Goal: Task Accomplishment & Management: Use online tool/utility

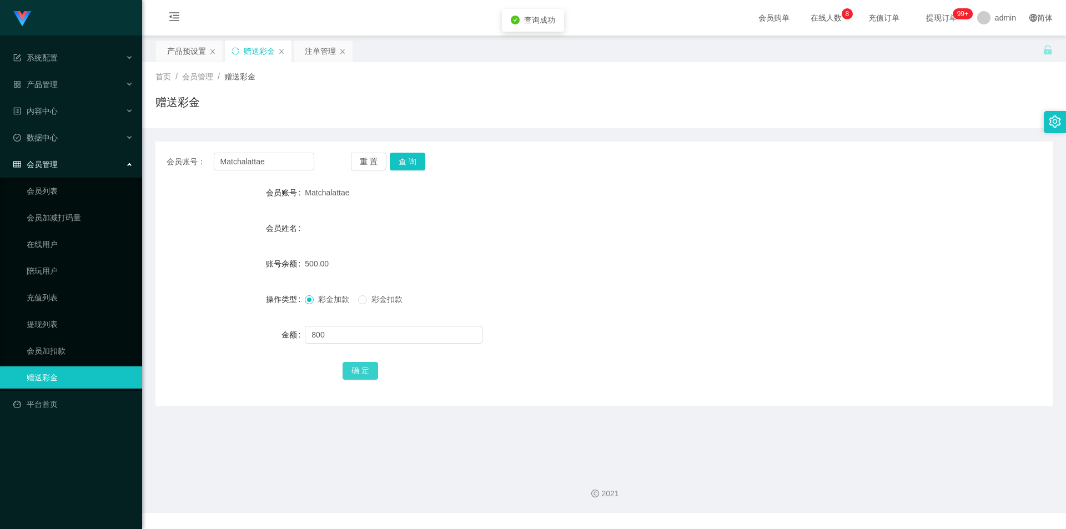
type input "800"
click at [349, 373] on button "确 定" at bounding box center [360, 371] width 36 height 18
click at [167, 33] on icon "图标: menu-fold" at bounding box center [174, 19] width 38 height 36
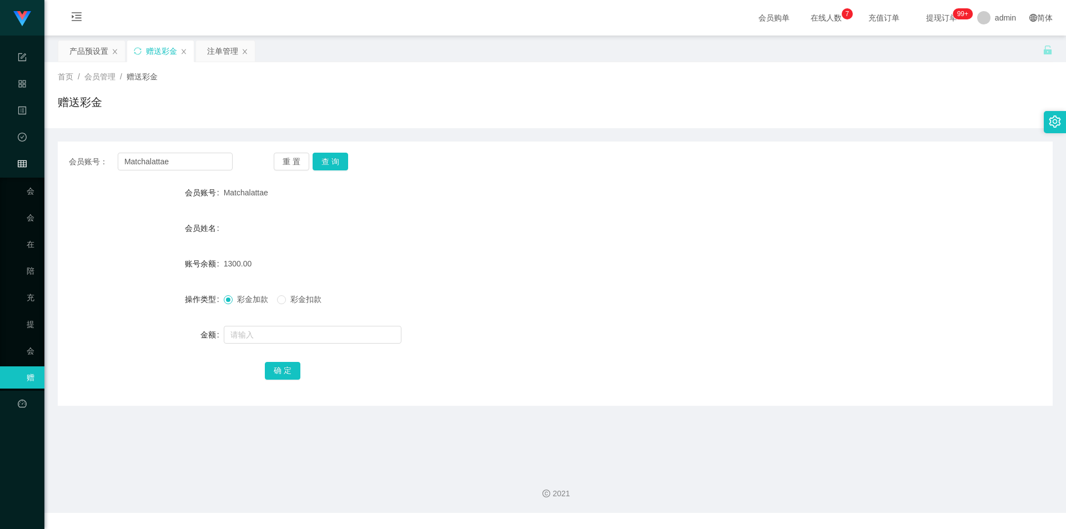
click at [175, 50] on div "赠送彩金" at bounding box center [161, 51] width 31 height 21
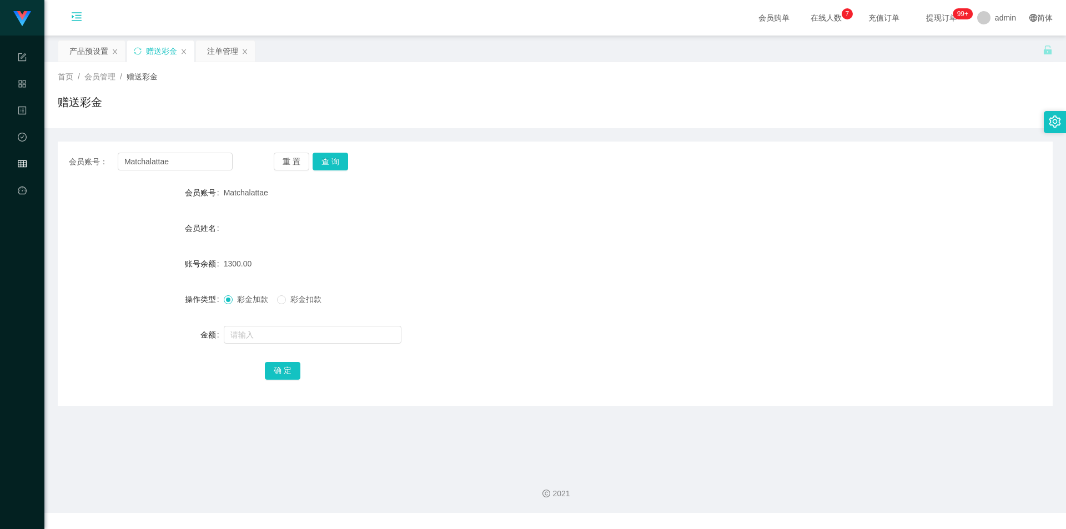
click at [83, 19] on icon "图标: menu-unfold" at bounding box center [77, 19] width 38 height 36
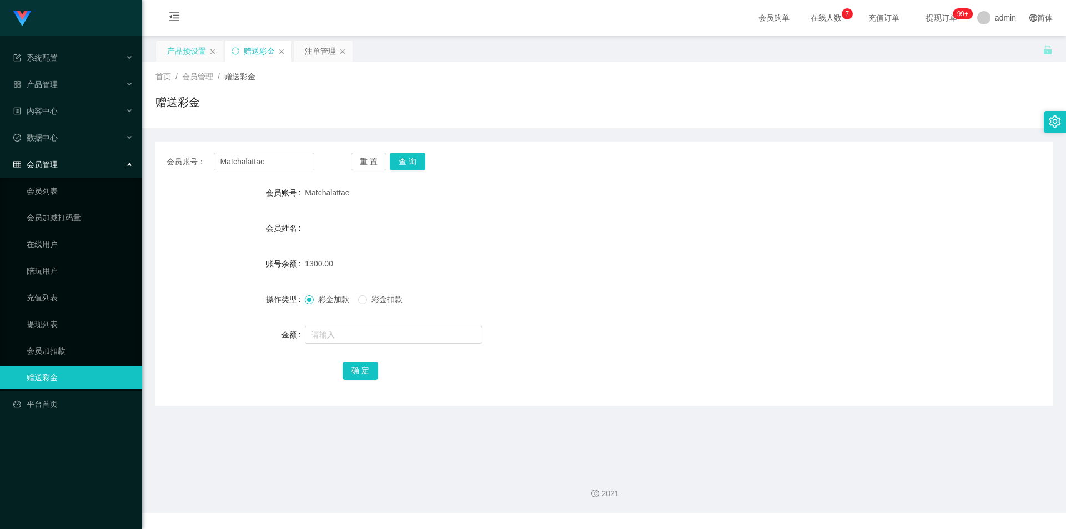
click at [189, 53] on div "产品预设置" at bounding box center [186, 51] width 39 height 21
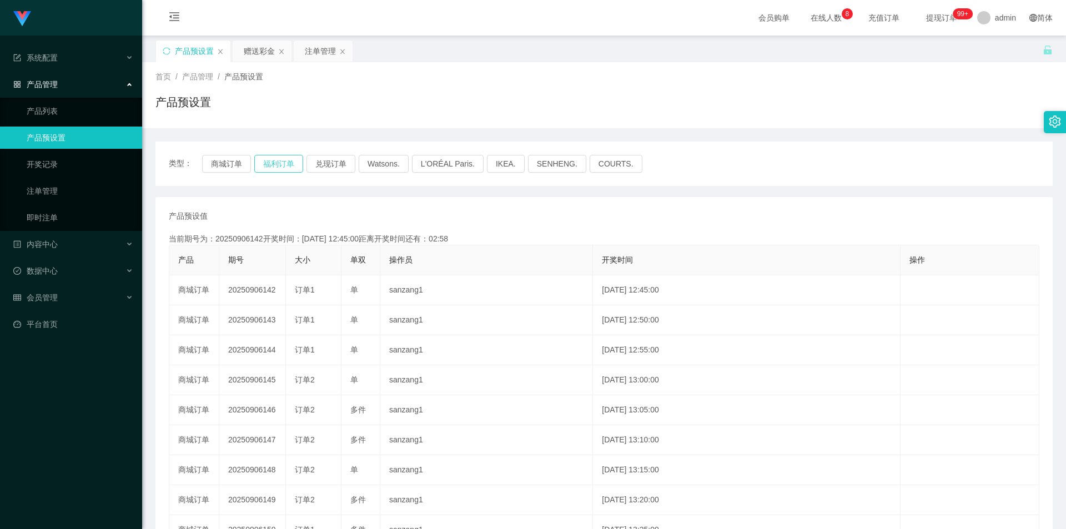
click at [296, 165] on button "福利订单" at bounding box center [278, 164] width 49 height 18
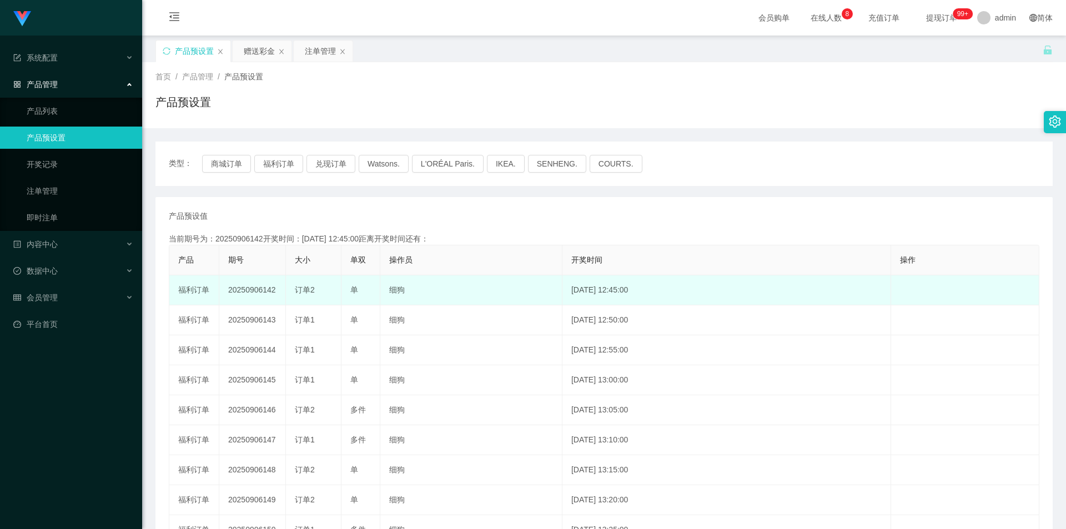
click at [265, 287] on td "20250906142" at bounding box center [252, 290] width 67 height 30
copy td "20250906142"
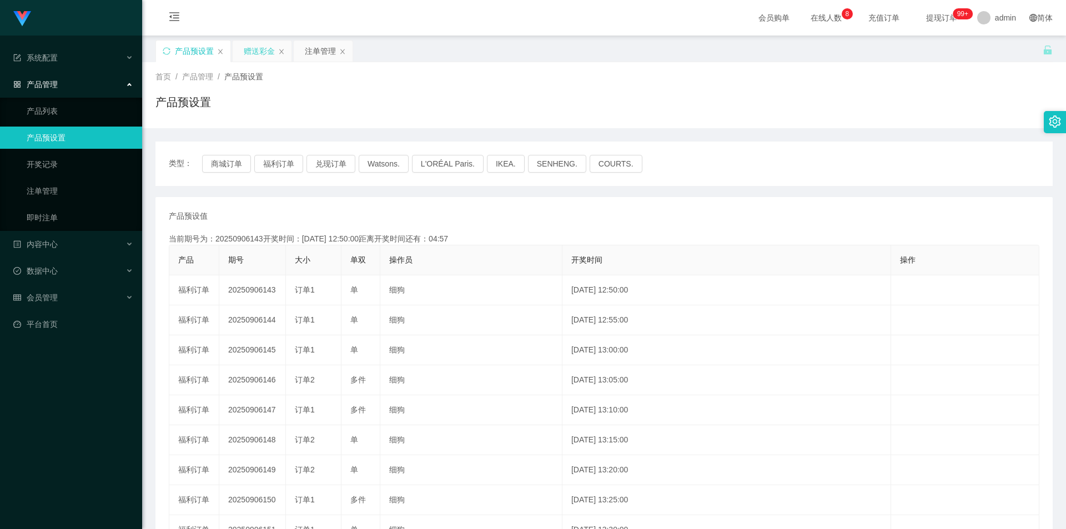
click at [264, 53] on div "赠送彩金" at bounding box center [259, 51] width 31 height 21
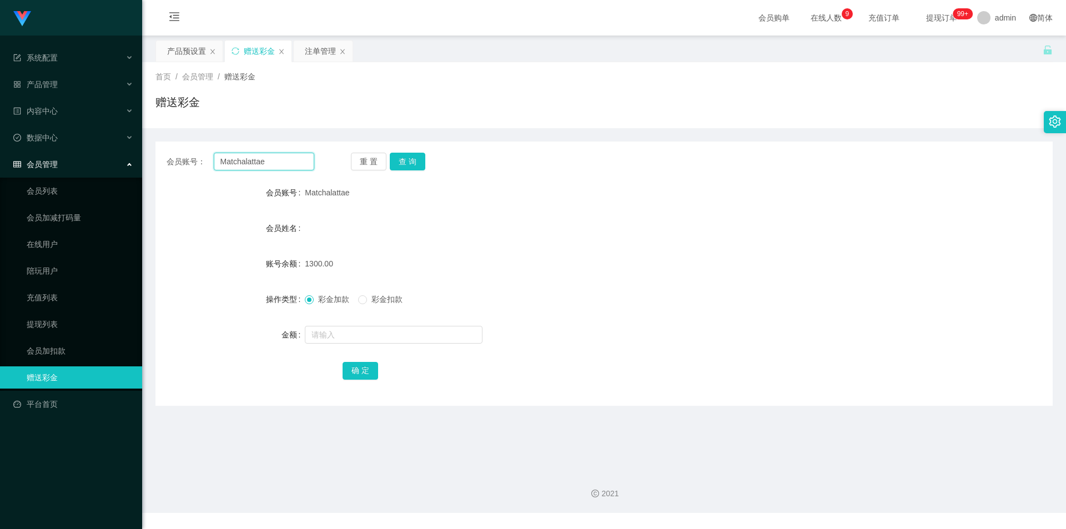
drag, startPoint x: 274, startPoint y: 160, endPoint x: 137, endPoint y: 156, distance: 136.6
click at [137, 156] on section "Jingdong工作台代理端 系统配置 产品管理 产品列表 产品预设置 开奖记录 注单管理 即时注单 内容中心 数据中心 会员管理 会员列表 会员加减打码量 …" at bounding box center [533, 256] width 1066 height 513
click at [313, 55] on div "注单管理" at bounding box center [320, 51] width 31 height 21
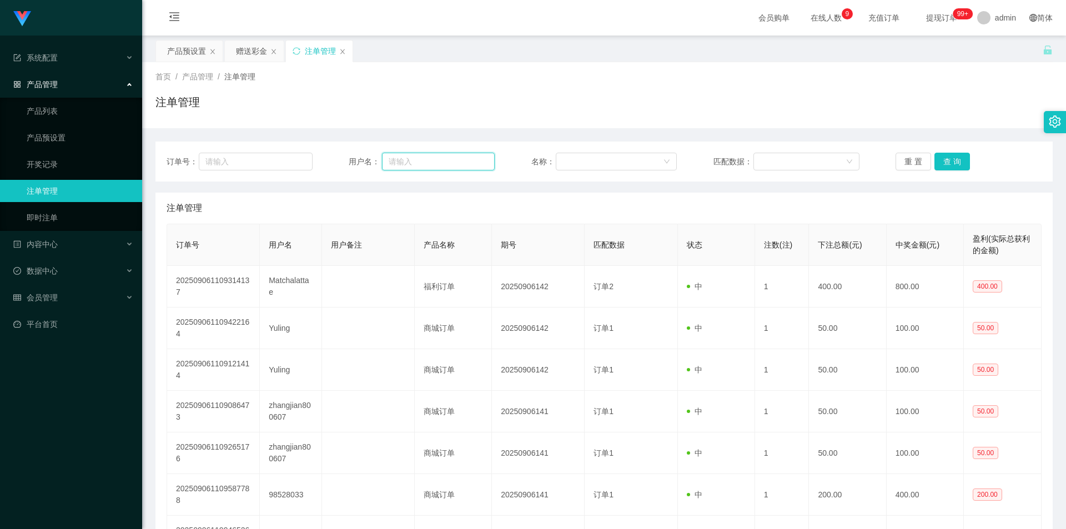
click at [477, 162] on input "text" at bounding box center [438, 162] width 113 height 18
paste input "Matchalattae"
type input "Matchalattae"
click at [959, 159] on button "查 询" at bounding box center [952, 162] width 36 height 18
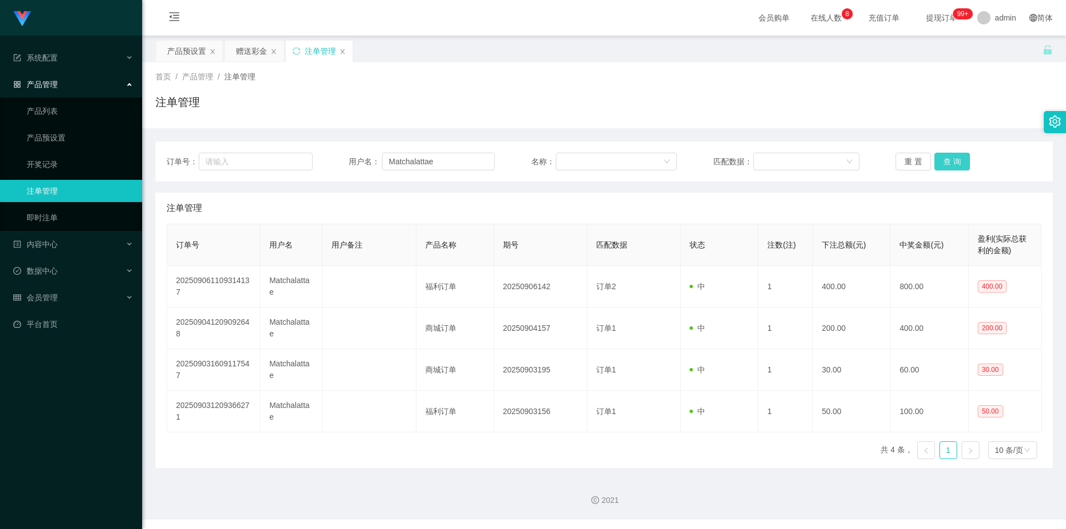
click at [941, 160] on button "查 询" at bounding box center [952, 162] width 36 height 18
click at [237, 51] on div "赠送彩金" at bounding box center [251, 51] width 31 height 21
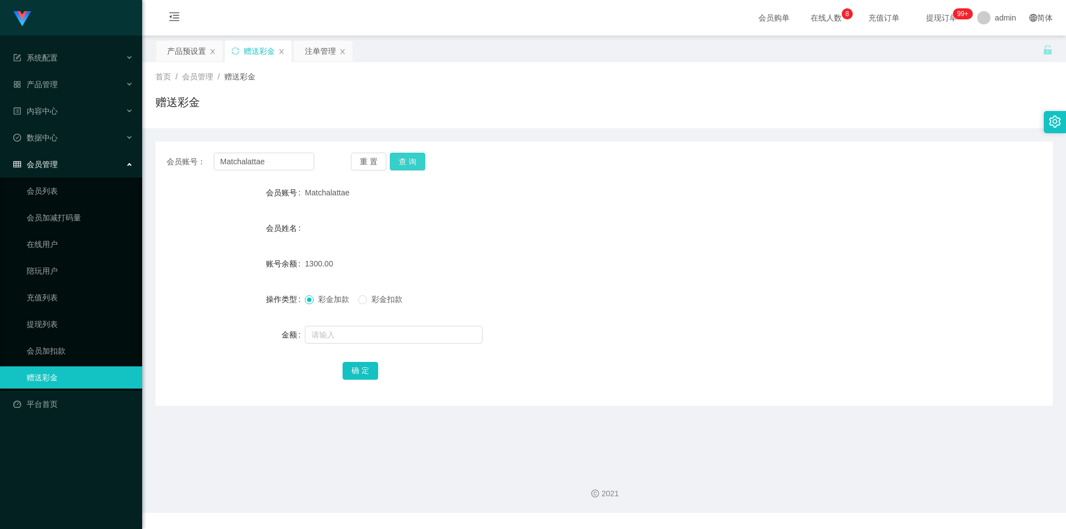
click at [417, 165] on button "查 询" at bounding box center [408, 162] width 36 height 18
click at [193, 53] on div "产品预设置" at bounding box center [186, 51] width 39 height 21
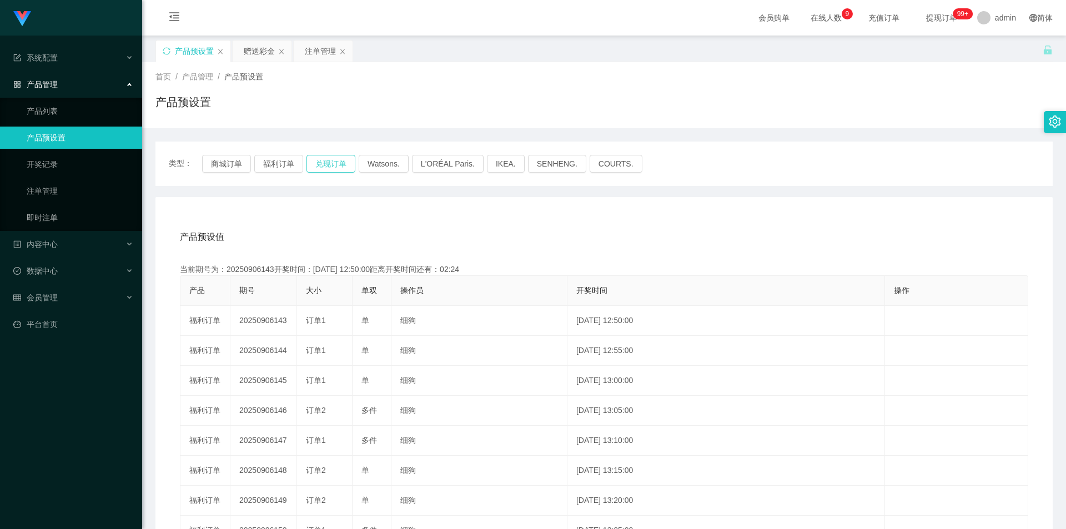
click at [319, 161] on button "兑现订单" at bounding box center [330, 164] width 49 height 18
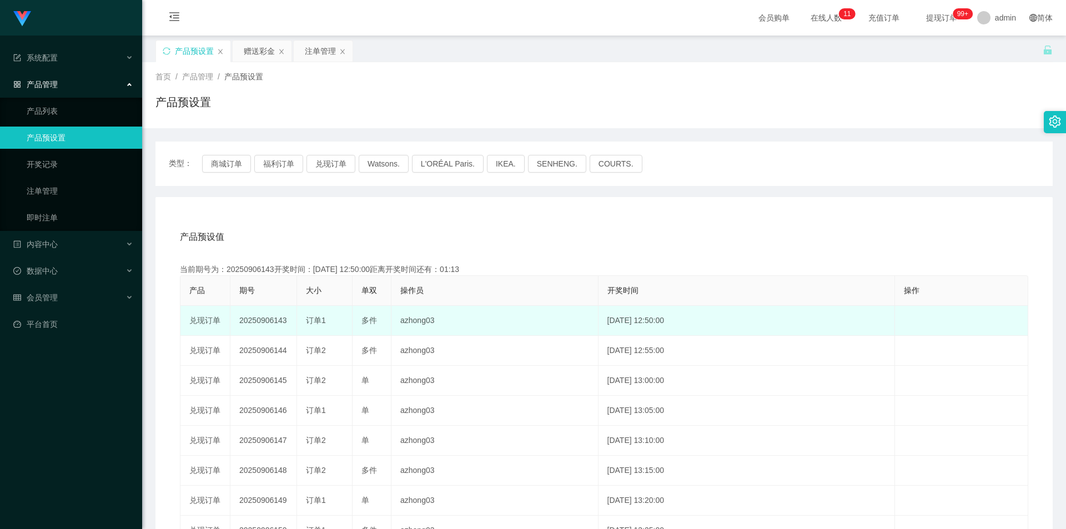
click at [260, 320] on td "20250906143" at bounding box center [263, 321] width 67 height 30
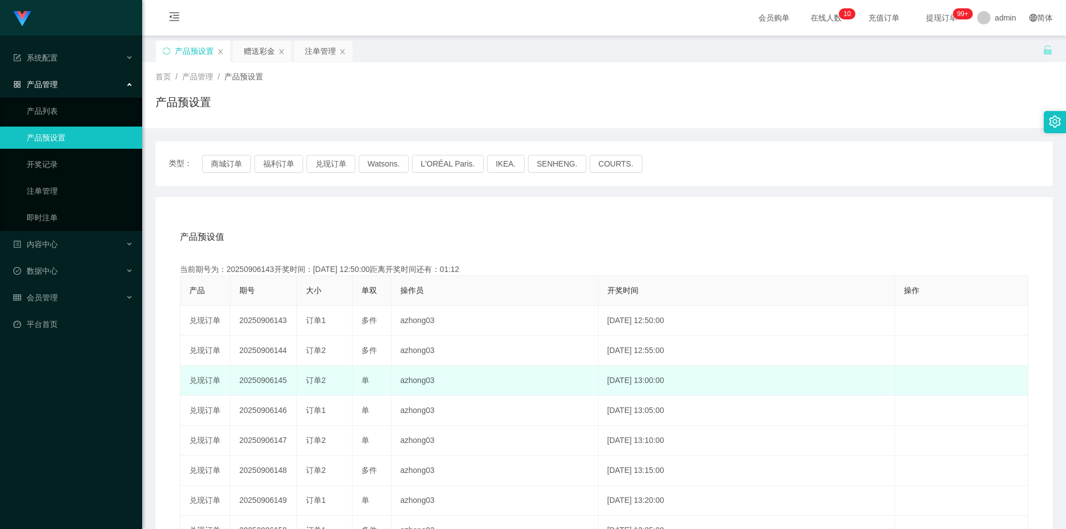
copy td "20250906143"
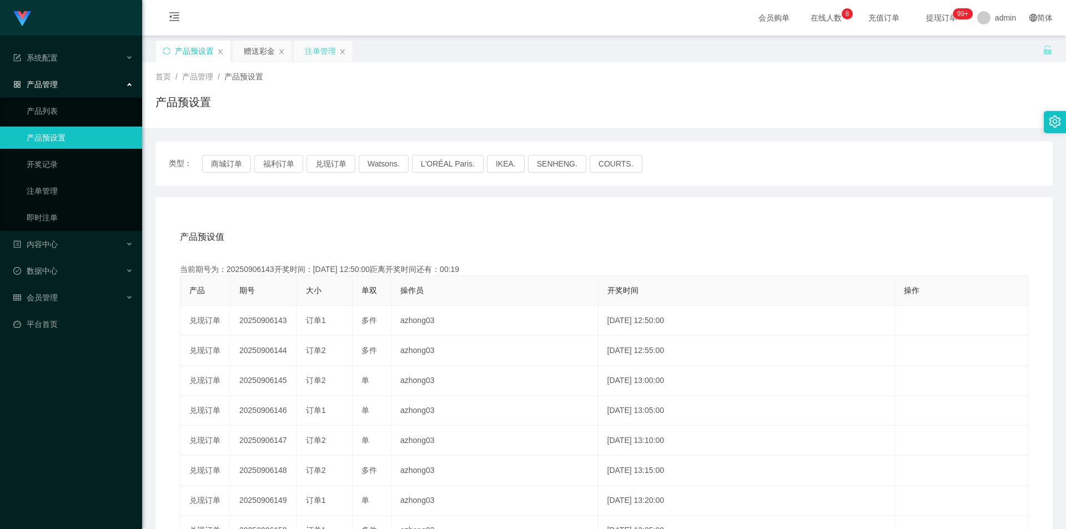
click at [324, 47] on div "注单管理" at bounding box center [320, 51] width 31 height 21
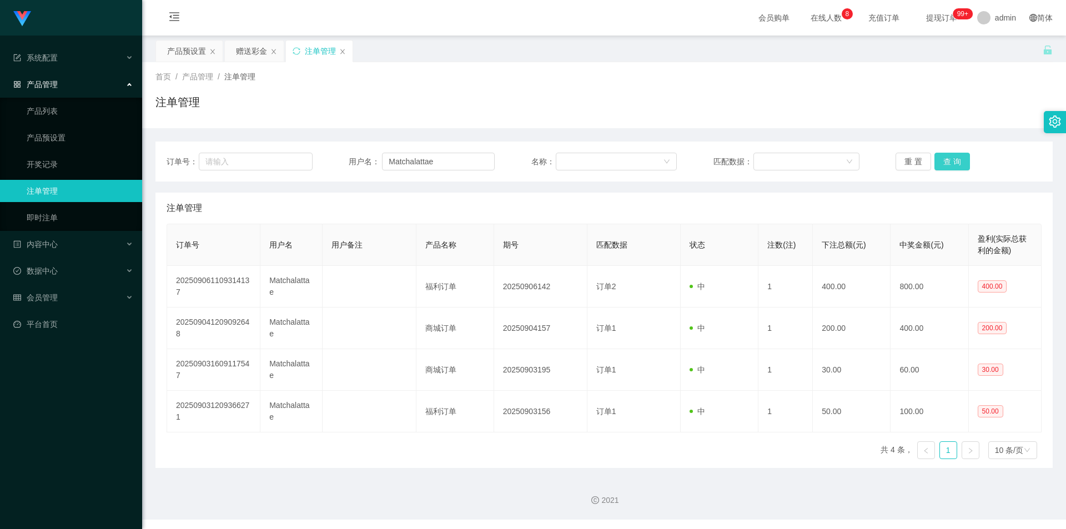
click at [945, 163] on button "查 询" at bounding box center [952, 162] width 36 height 18
click at [179, 53] on div "产品预设置" at bounding box center [186, 51] width 39 height 21
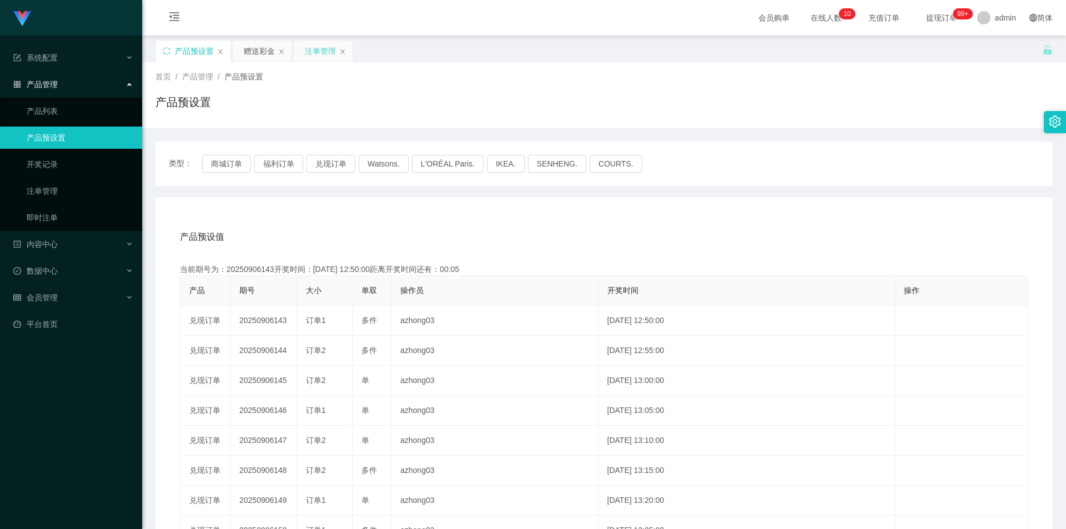
click at [316, 53] on div "注单管理" at bounding box center [320, 51] width 31 height 21
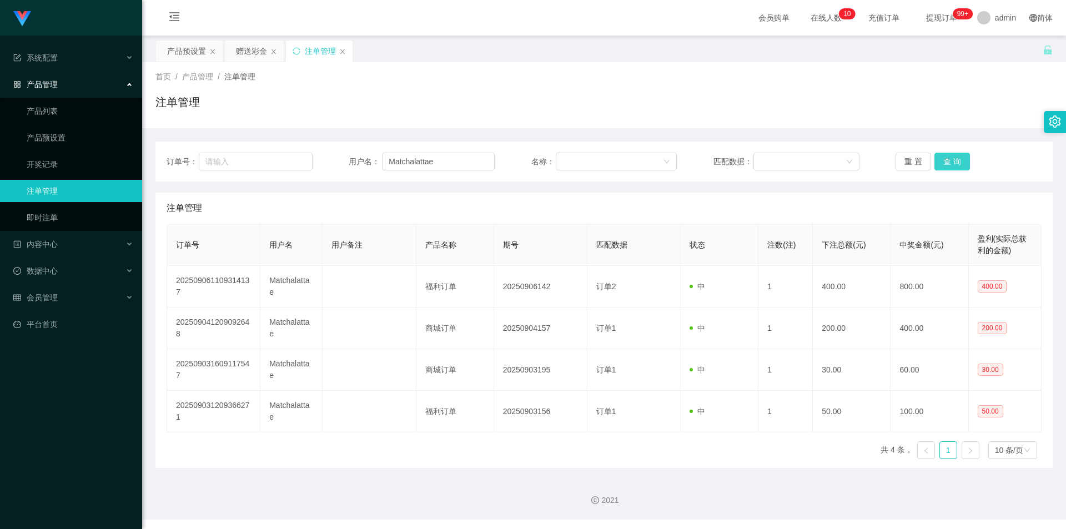
click at [945, 168] on button "查 询" at bounding box center [952, 162] width 36 height 18
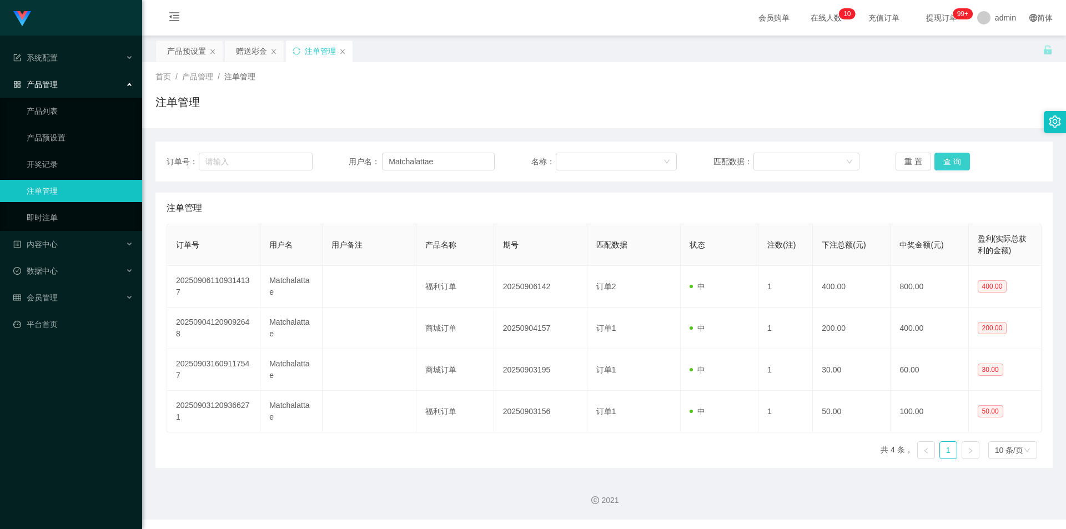
click at [945, 168] on button "查 询" at bounding box center [952, 162] width 36 height 18
click at [244, 49] on div "赠送彩金" at bounding box center [251, 51] width 31 height 21
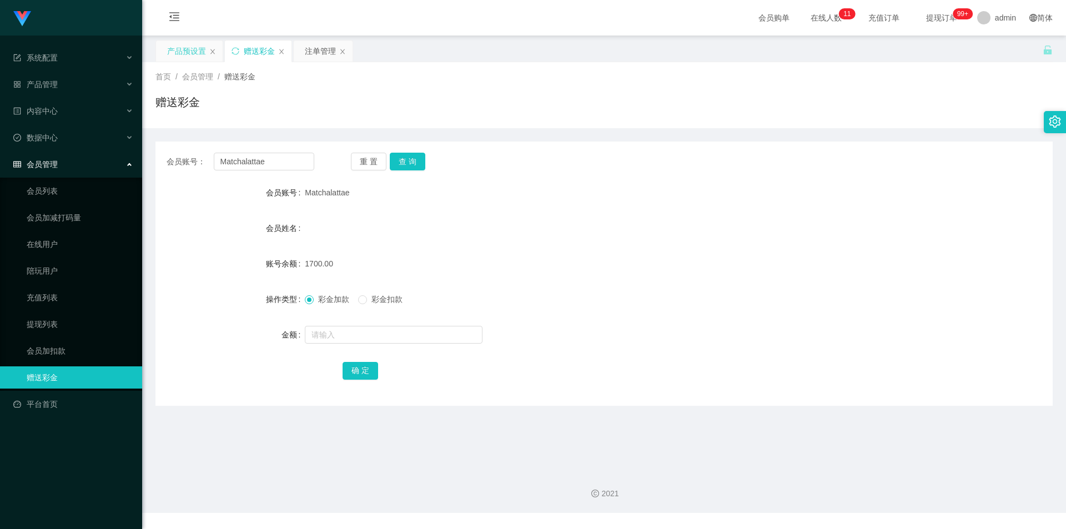
click at [181, 56] on div "产品预设置" at bounding box center [186, 51] width 39 height 21
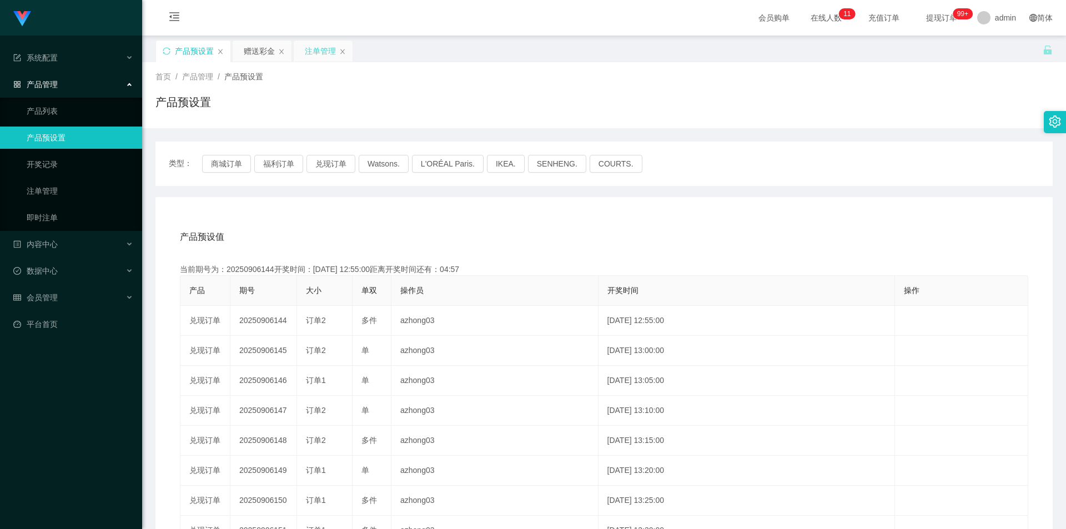
click at [311, 53] on div "注单管理" at bounding box center [320, 51] width 31 height 21
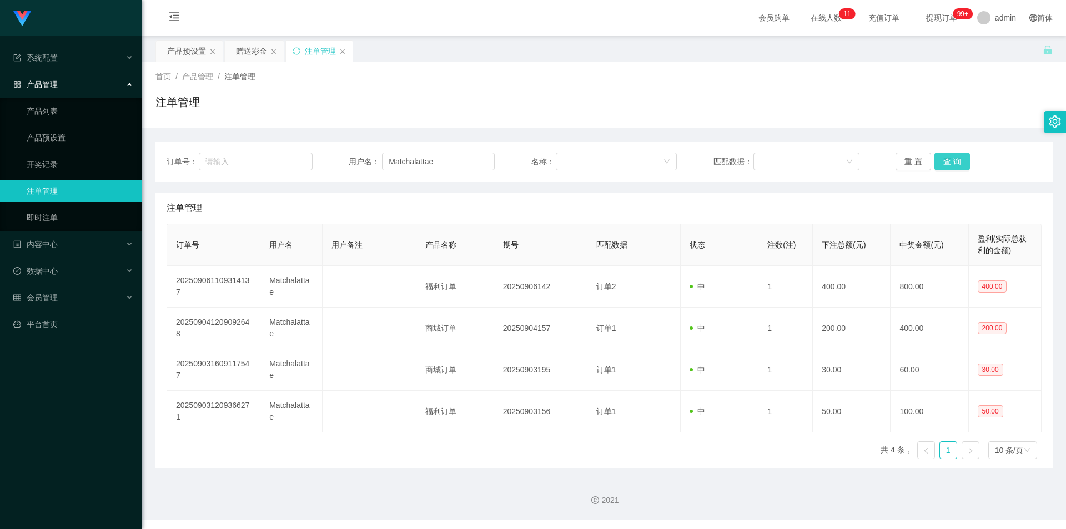
click at [951, 163] on button "查 询" at bounding box center [952, 162] width 36 height 18
click at [945, 158] on button "查 询" at bounding box center [952, 162] width 36 height 18
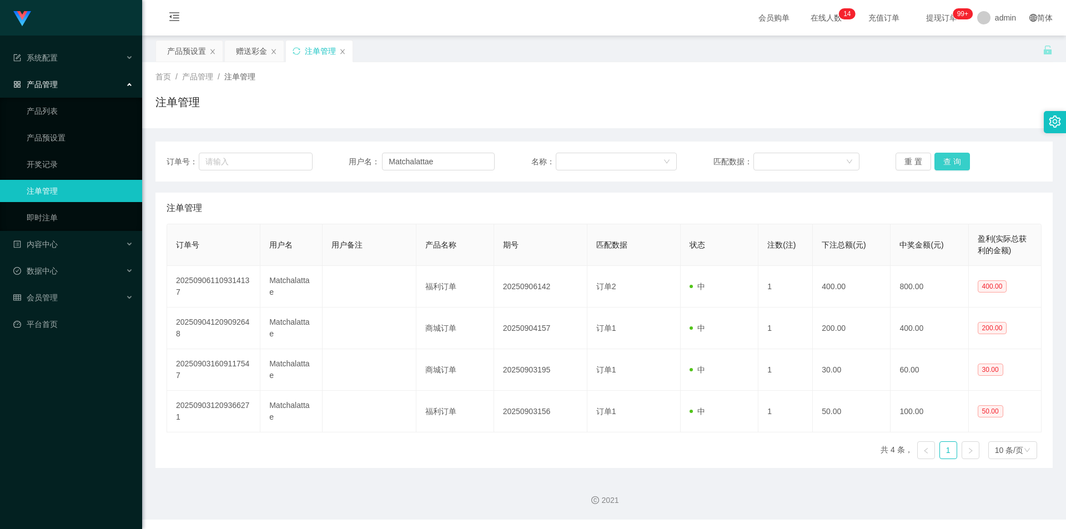
click at [945, 158] on button "查 询" at bounding box center [952, 162] width 36 height 18
click at [178, 56] on div "产品预设置" at bounding box center [186, 51] width 39 height 21
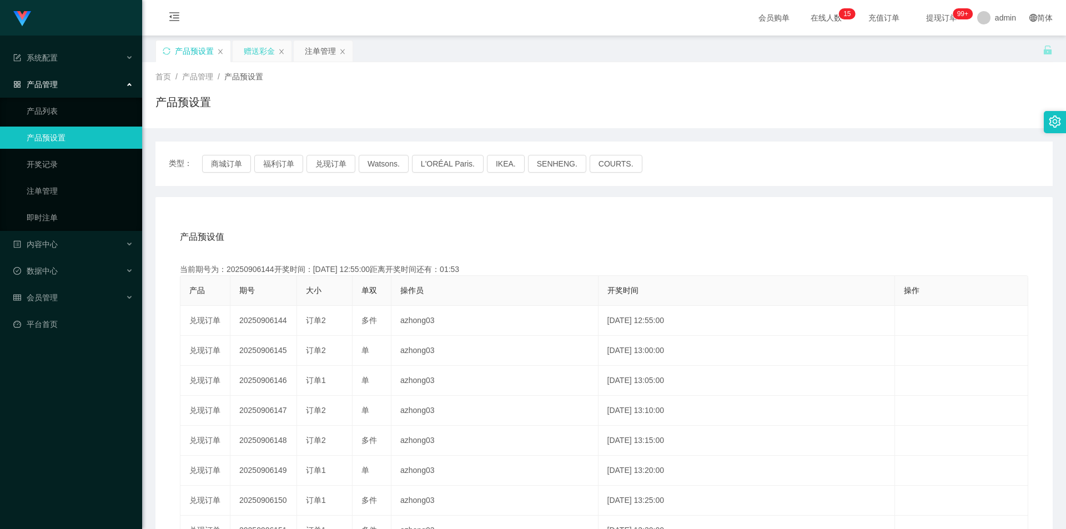
click at [266, 52] on div "赠送彩金" at bounding box center [259, 51] width 31 height 21
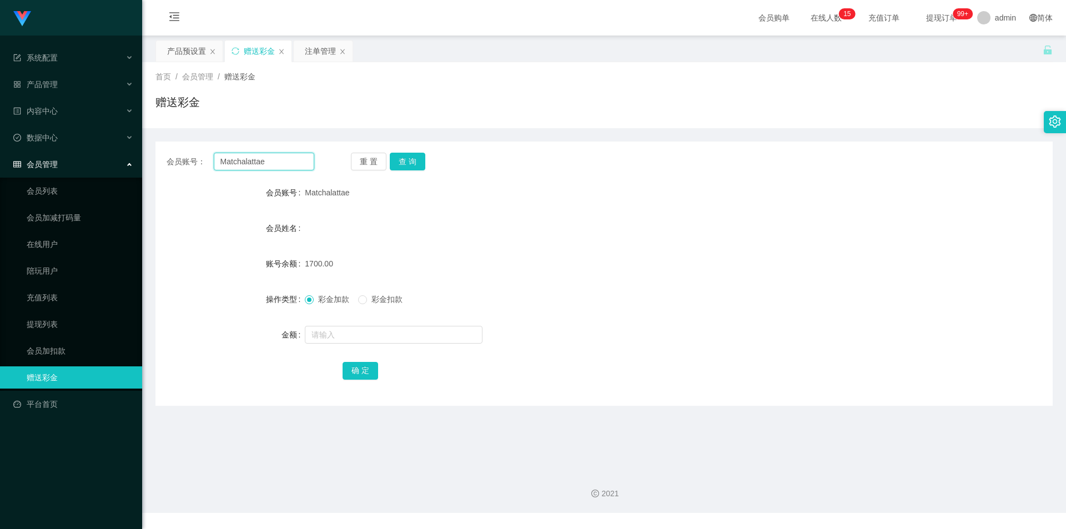
drag, startPoint x: 285, startPoint y: 163, endPoint x: 124, endPoint y: 161, distance: 161.5
click at [124, 161] on section "Jingdong工作台代理端 系统配置 产品管理 产品列表 产品预设置 开奖记录 注单管理 即时注单 内容中心 数据中心 会员管理 会员列表 会员加减打码量 …" at bounding box center [533, 256] width 1066 height 513
click at [415, 159] on button "查 询" at bounding box center [408, 162] width 36 height 18
click at [316, 54] on div "注单管理" at bounding box center [320, 51] width 31 height 21
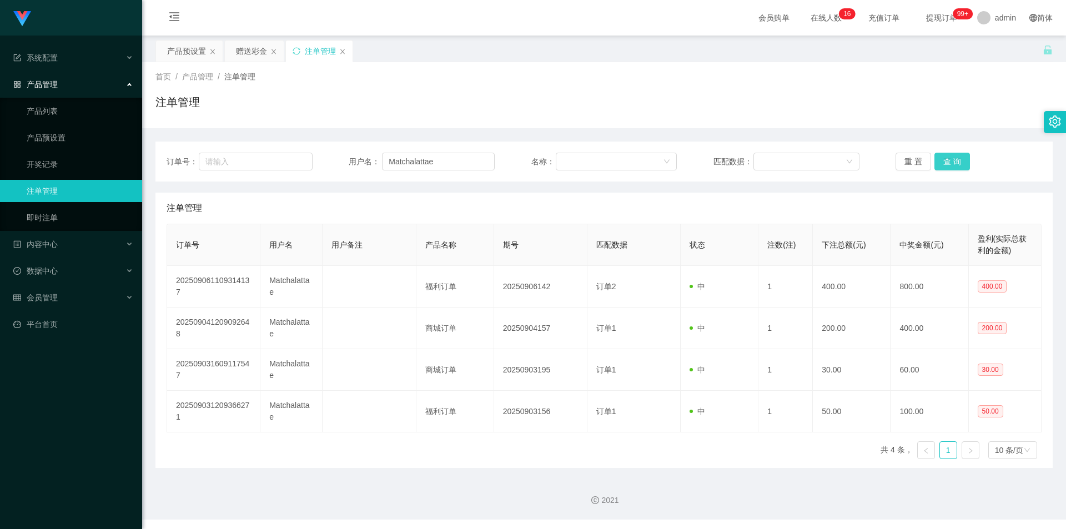
click at [950, 165] on button "查 询" at bounding box center [952, 162] width 36 height 18
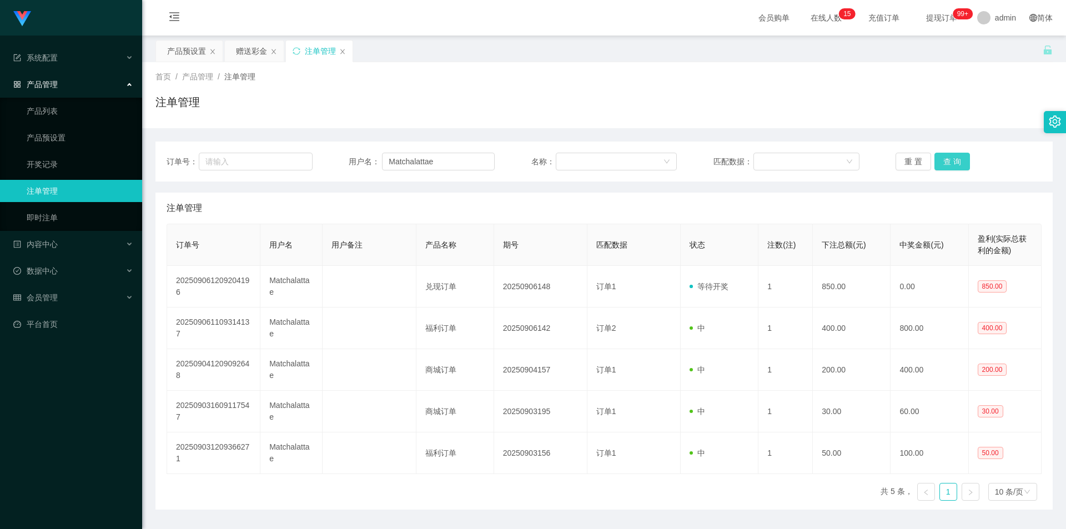
click at [949, 165] on button "查 询" at bounding box center [952, 162] width 36 height 18
click at [957, 163] on button "查 询" at bounding box center [952, 162] width 36 height 18
